Goal: Check status

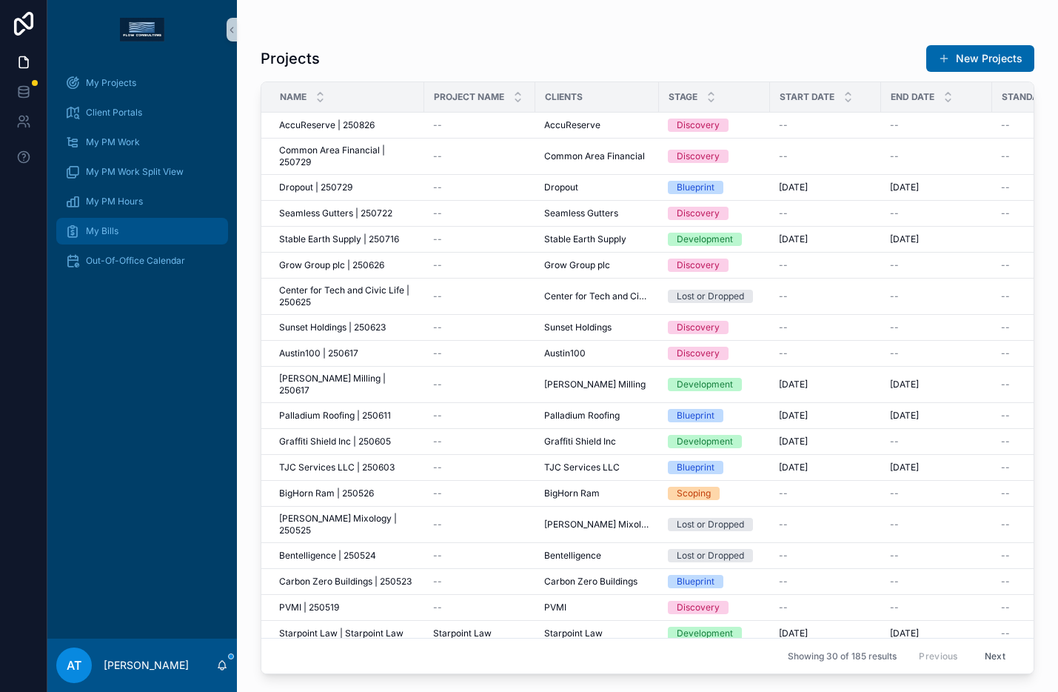
click at [132, 223] on div "My Bills" at bounding box center [142, 231] width 154 height 24
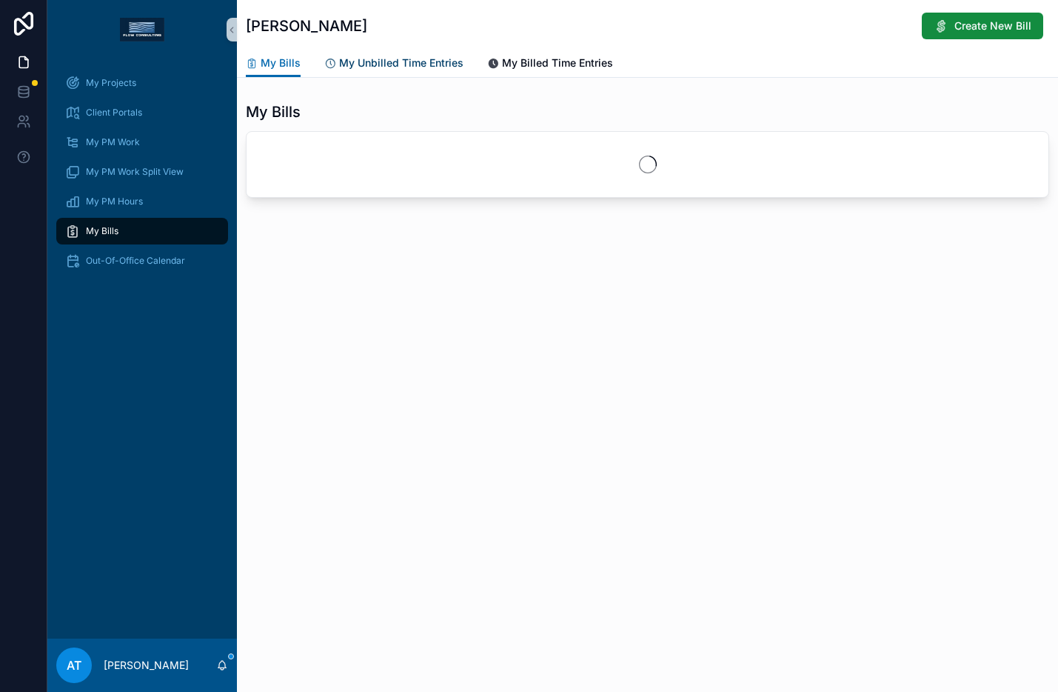
click at [427, 66] on span "My Unbilled Time Entries" at bounding box center [401, 63] width 124 height 15
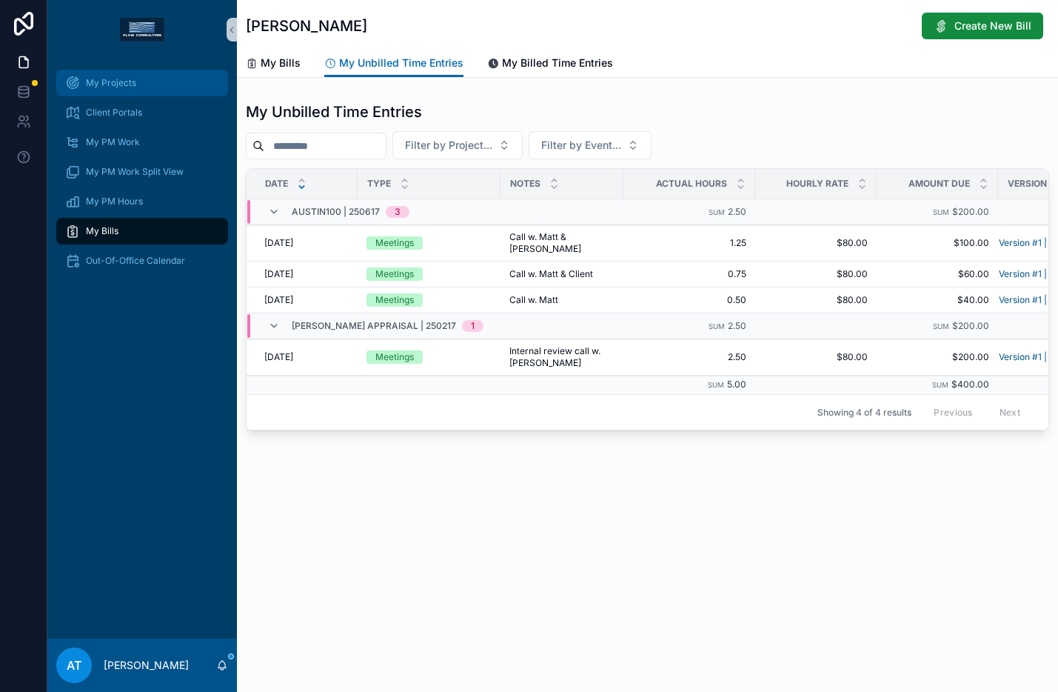
click at [136, 84] on div "My Projects" at bounding box center [142, 83] width 154 height 24
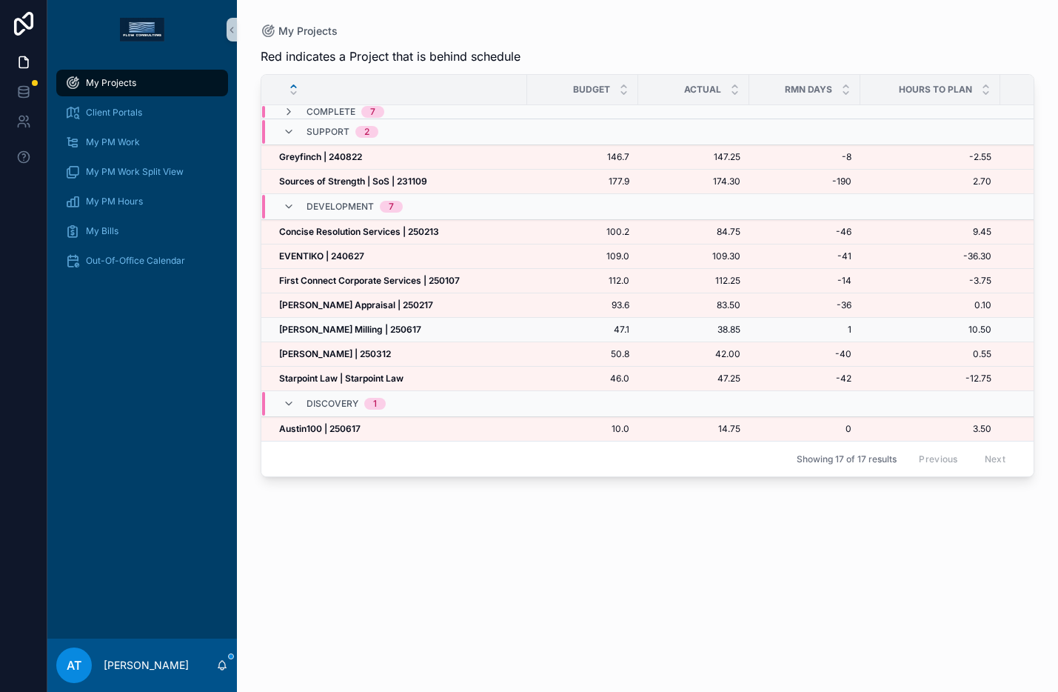
click at [387, 333] on div "[PERSON_NAME] Milling | 250617 [PERSON_NAME] Milling | 250617" at bounding box center [398, 330] width 239 height 12
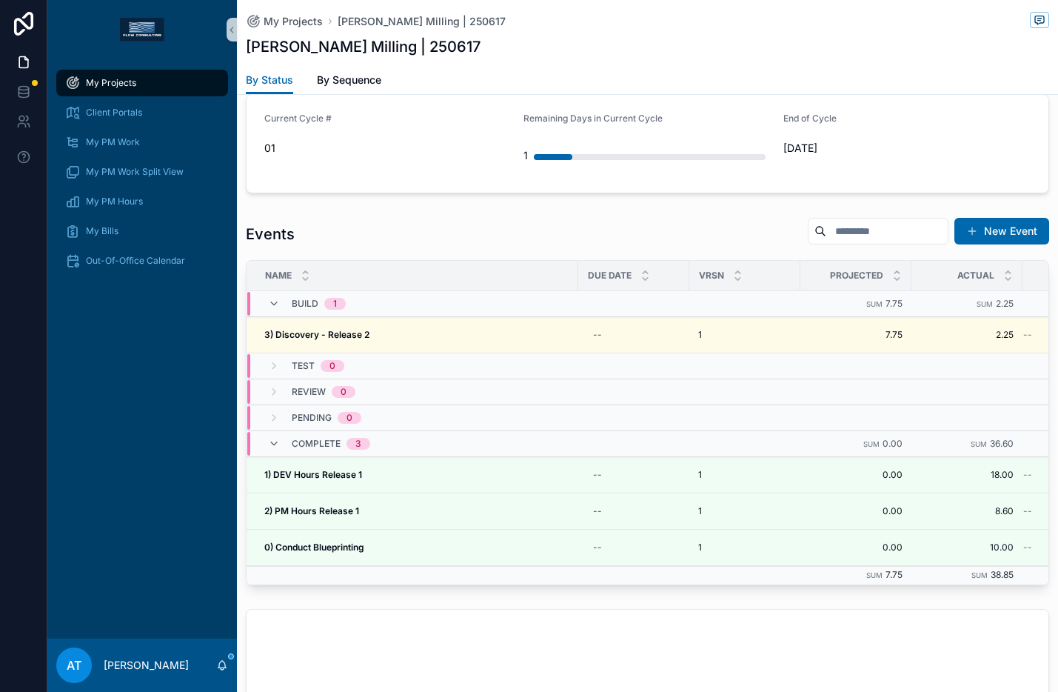
scroll to position [1318, 0]
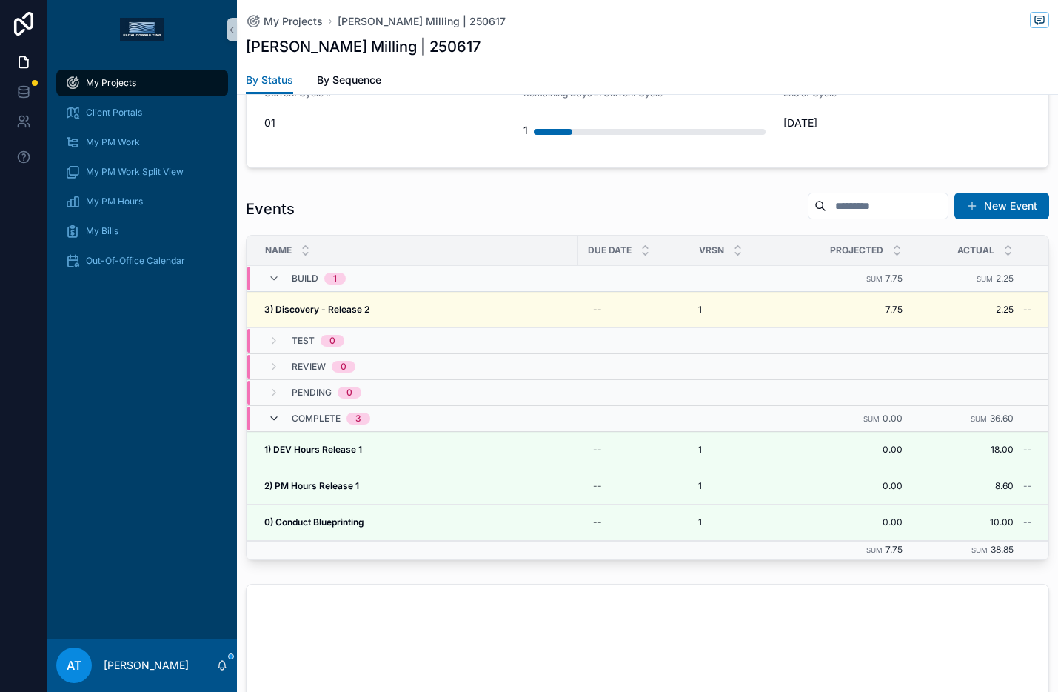
click at [276, 424] on icon "scrollable content" at bounding box center [274, 418] width 12 height 12
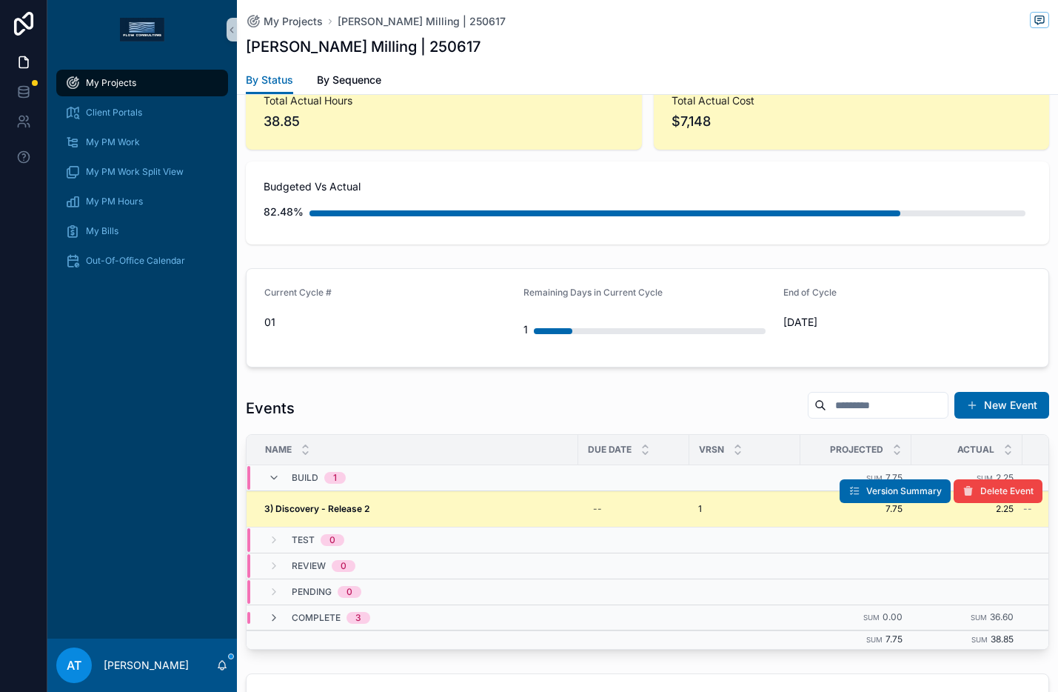
scroll to position [1129, 0]
